Goal: Use online tool/utility: Utilize a website feature to perform a specific function

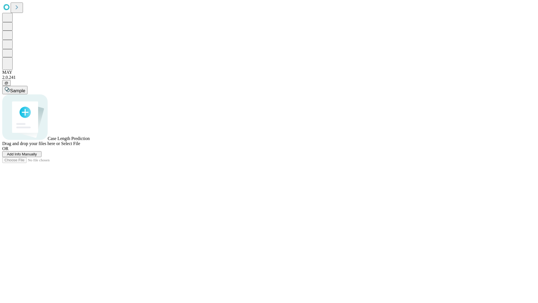
click at [37, 156] on span "Add Info Manually" at bounding box center [22, 154] width 30 height 4
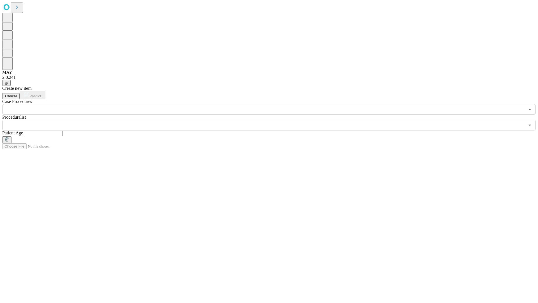
click at [63, 131] on input "text" at bounding box center [43, 134] width 40 height 6
type input "**"
click at [273, 120] on input "text" at bounding box center [263, 125] width 523 height 11
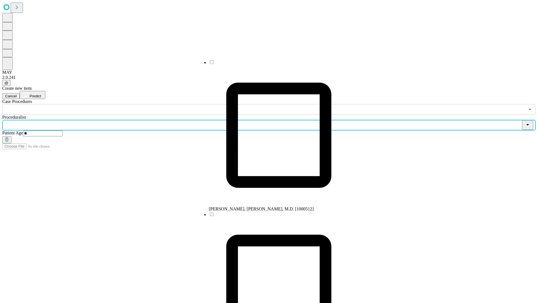
click at [273, 64] on li "[PERSON_NAME], [PERSON_NAME], M.D. [1000512]" at bounding box center [279, 135] width 140 height 152
click at [118, 104] on input "text" at bounding box center [263, 109] width 523 height 11
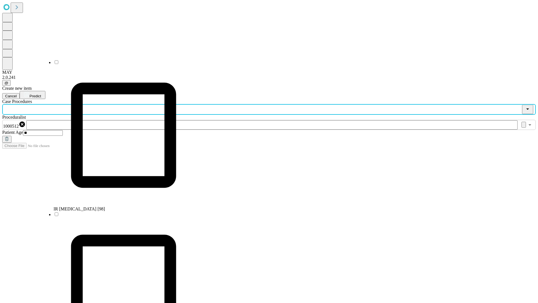
click at [118, 64] on li "IR [MEDICAL_DATA] [98]" at bounding box center [124, 135] width 140 height 152
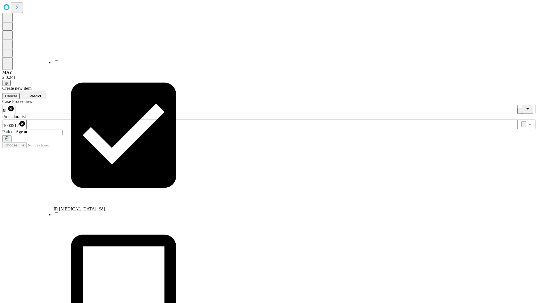
click at [41, 94] on span "Predict" at bounding box center [34, 96] width 11 height 4
